Goal: Transaction & Acquisition: Purchase product/service

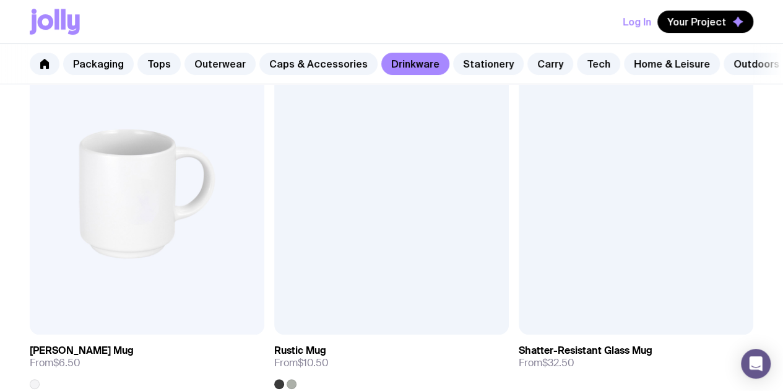
scroll to position [271, 0]
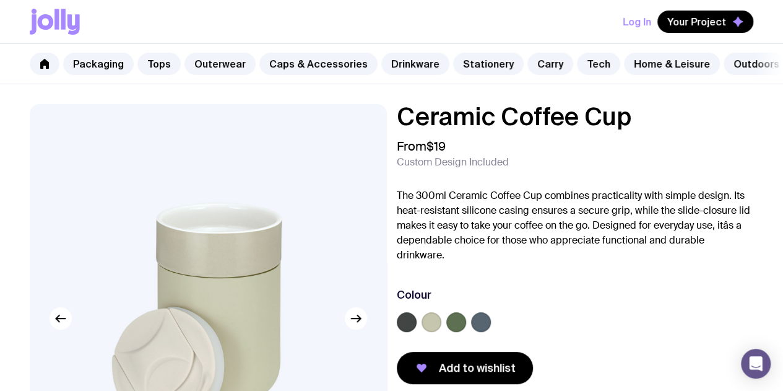
click at [491, 331] on label at bounding box center [481, 322] width 20 height 20
click at [0, 0] on input "radio" at bounding box center [0, 0] width 0 height 0
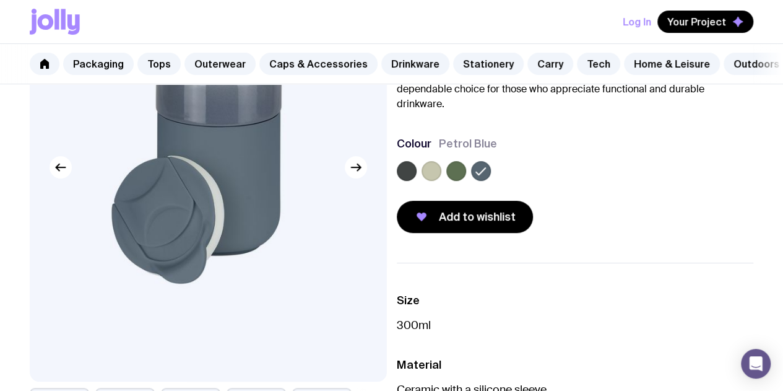
scroll to position [155, 0]
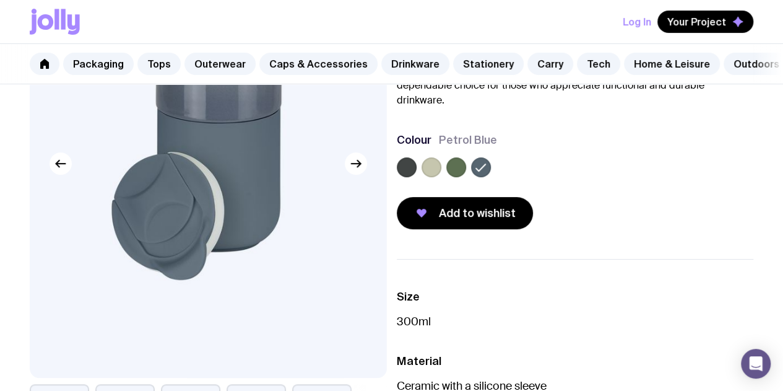
click at [417, 177] on label at bounding box center [407, 167] width 20 height 20
click at [0, 0] on input "radio" at bounding box center [0, 0] width 0 height 0
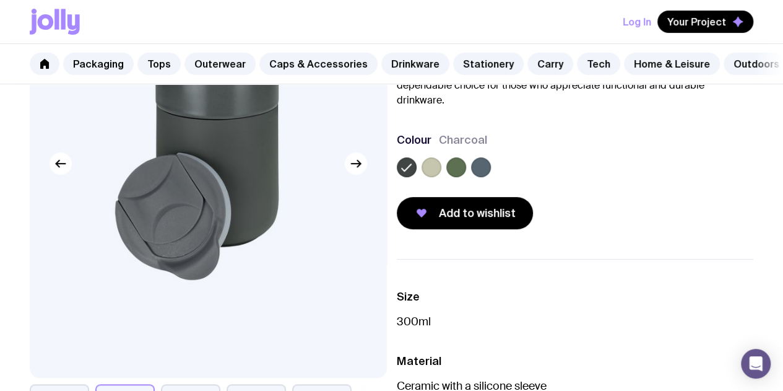
click at [442, 177] on label at bounding box center [432, 167] width 20 height 20
click at [0, 0] on input "radio" at bounding box center [0, 0] width 0 height 0
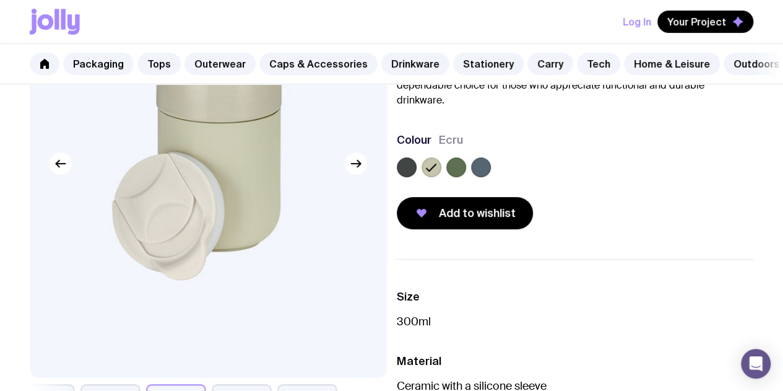
click at [466, 177] on label at bounding box center [456, 167] width 20 height 20
click at [0, 0] on input "radio" at bounding box center [0, 0] width 0 height 0
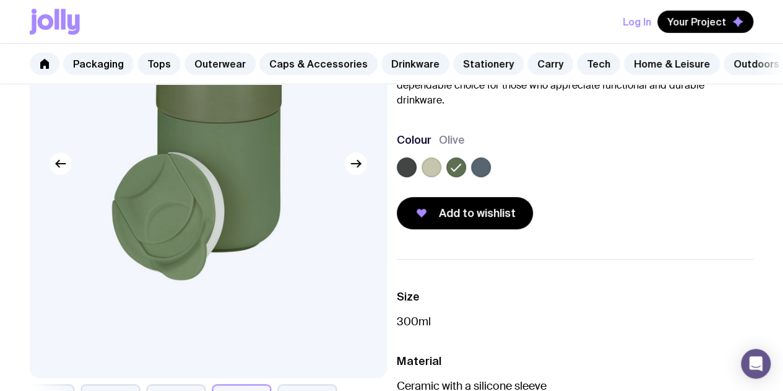
click at [491, 177] on label at bounding box center [481, 167] width 20 height 20
click at [0, 0] on input "radio" at bounding box center [0, 0] width 0 height 0
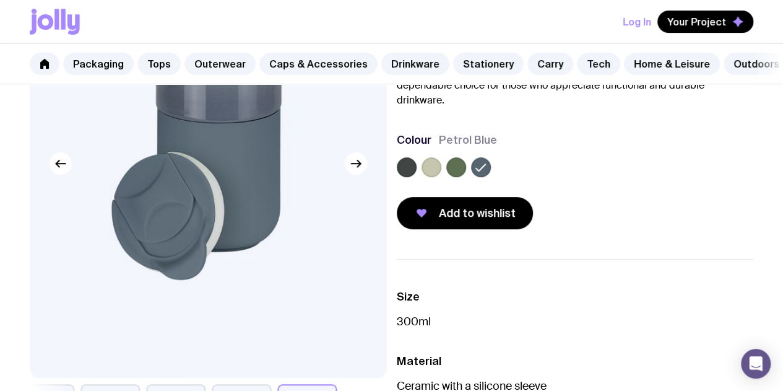
scroll to position [0, 0]
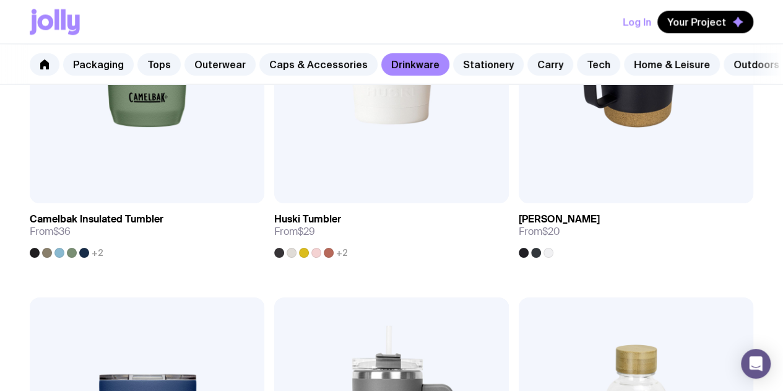
scroll to position [1184, 0]
